Goal: Obtain resource: Download file/media

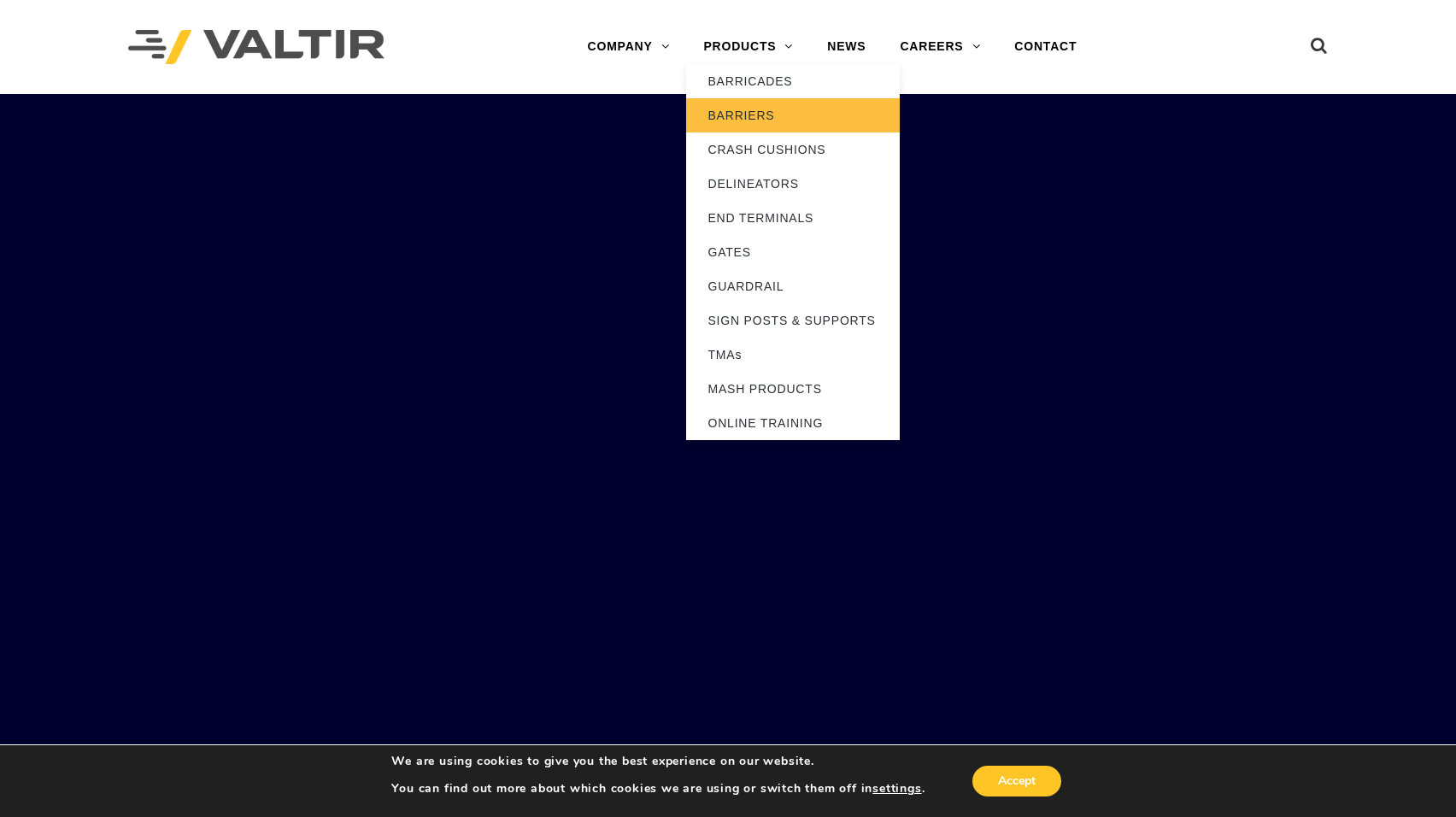
click at [761, 117] on link "BARRIERS" at bounding box center [794, 115] width 214 height 34
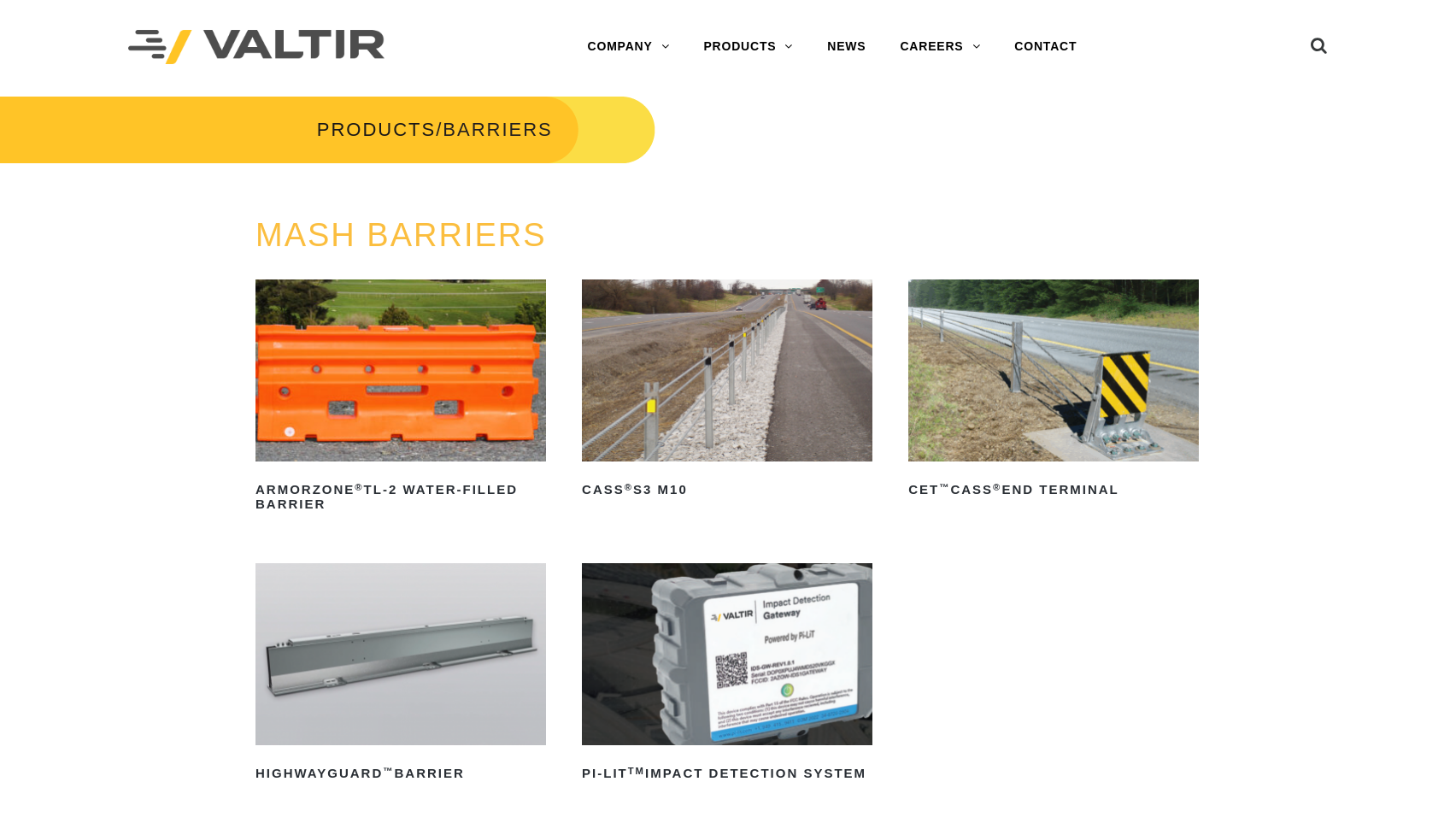
click at [1062, 399] on img at bounding box center [1053, 370] width 290 height 182
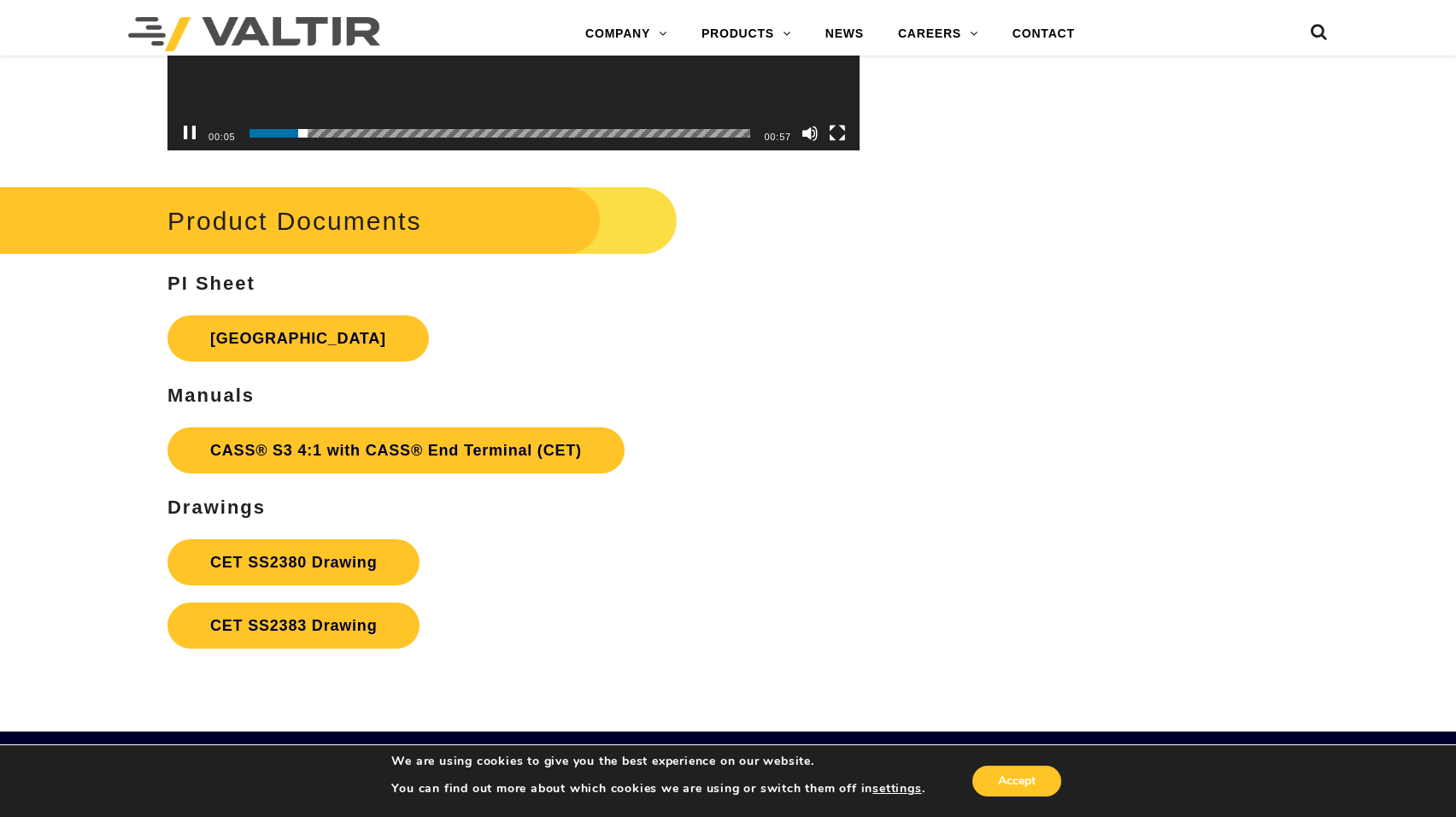
scroll to position [5470, 0]
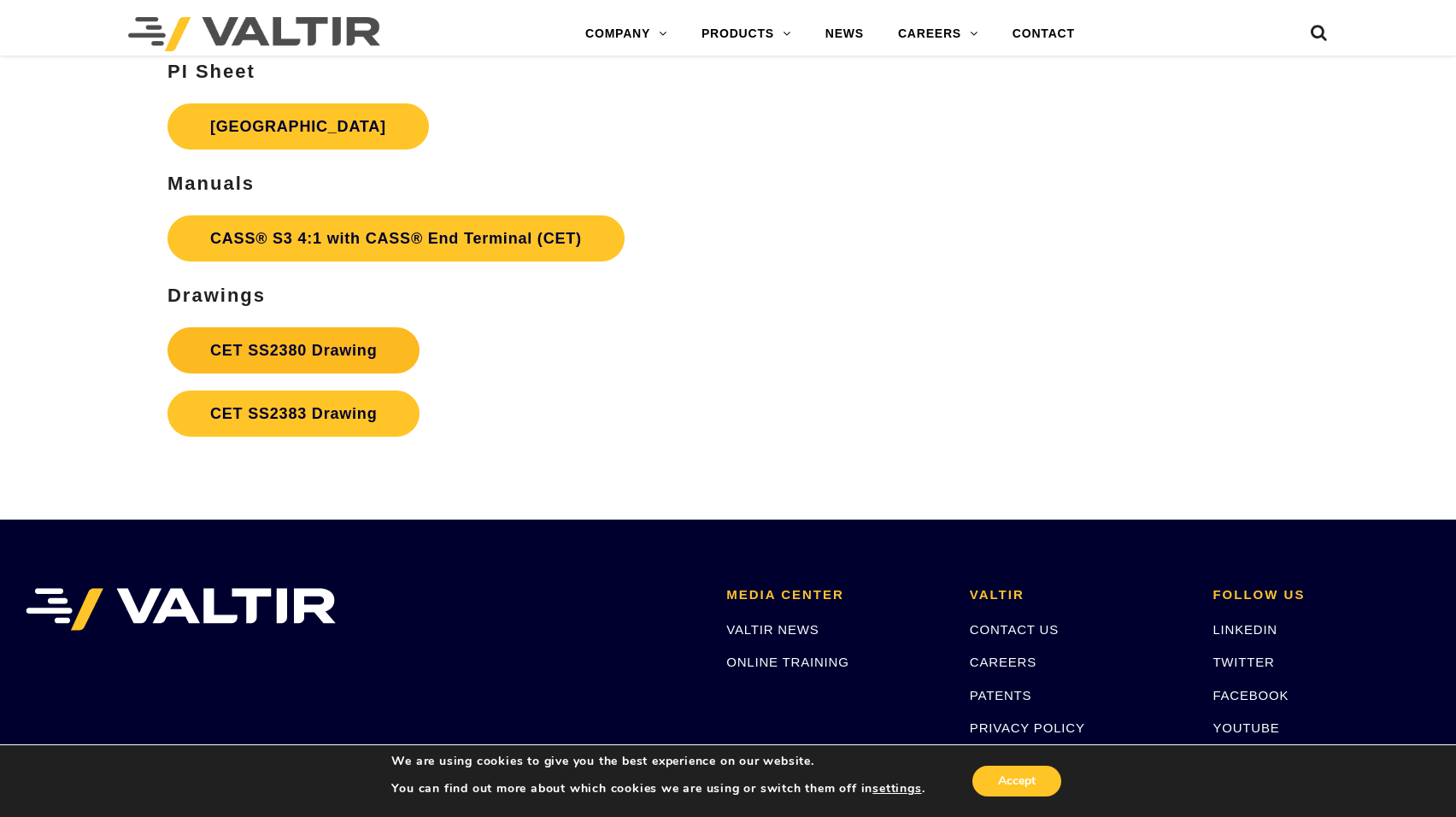
click at [262, 347] on link "CET SS2380 Drawing" at bounding box center [293, 350] width 252 height 46
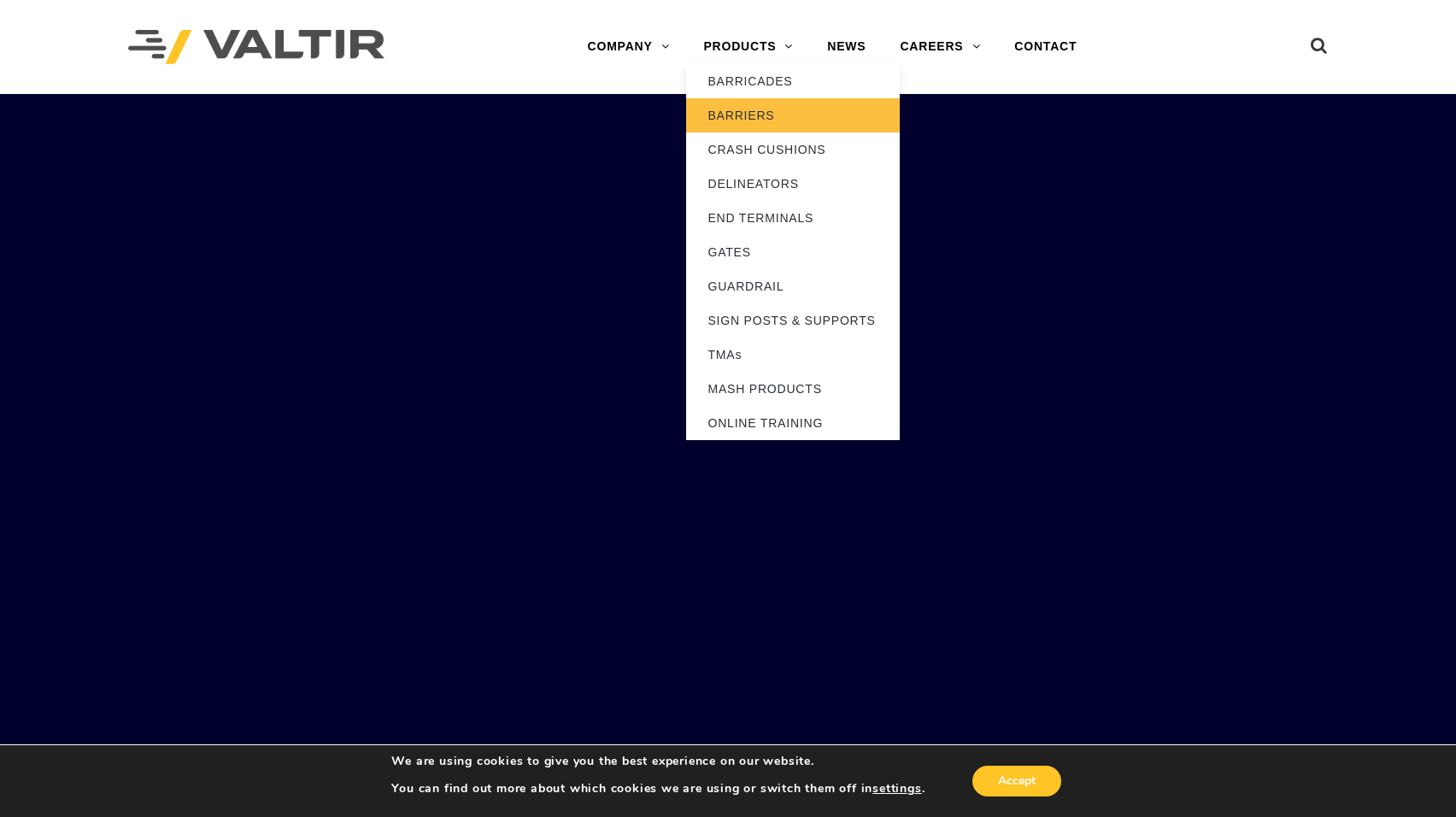
click at [734, 124] on link "BARRIERS" at bounding box center [794, 115] width 214 height 34
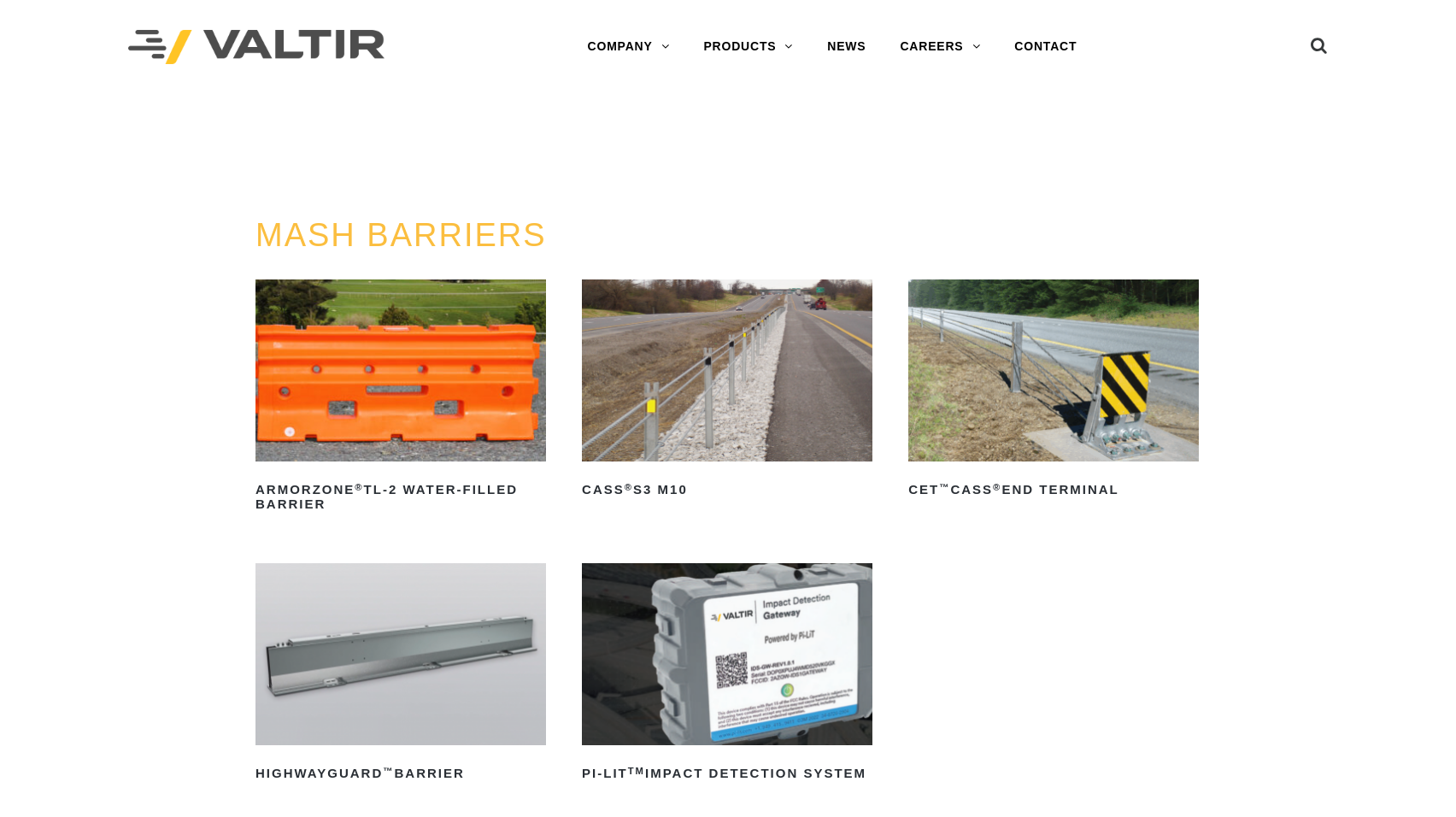
click at [1046, 330] on img at bounding box center [1053, 370] width 290 height 182
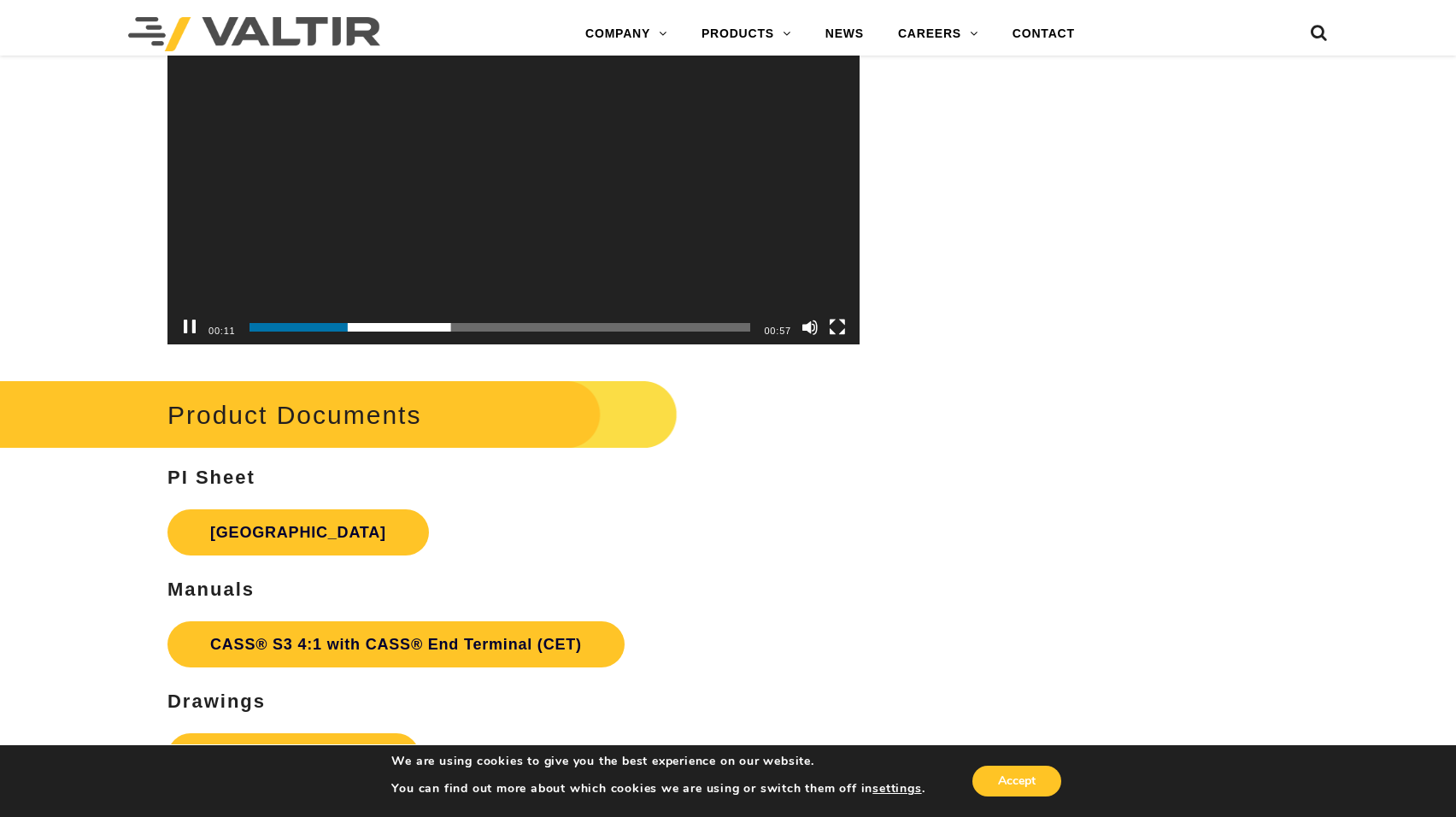
scroll to position [5385, 0]
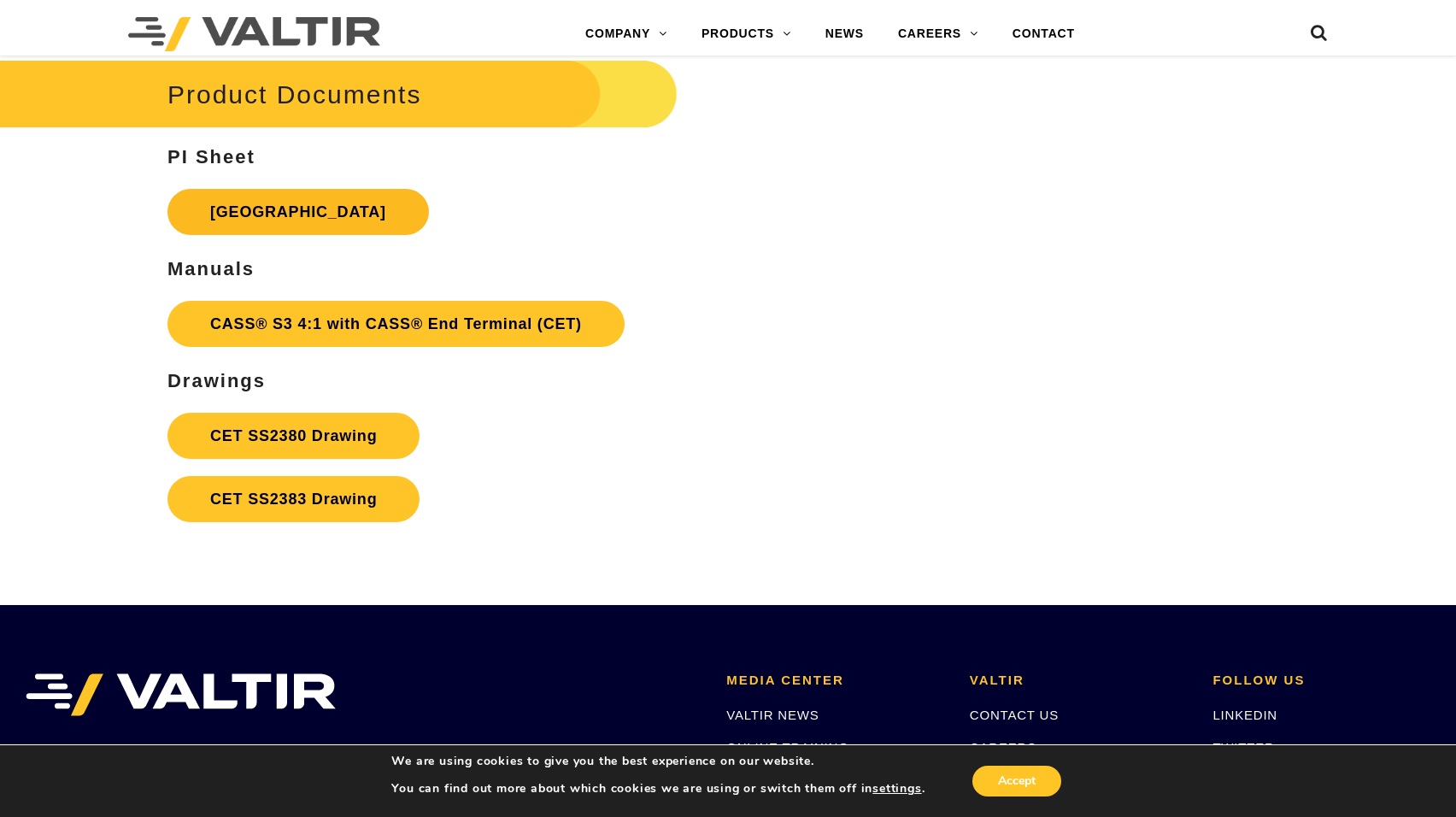
click at [259, 220] on link "[GEOGRAPHIC_DATA]" at bounding box center [298, 212] width 261 height 46
